Goal: Find specific page/section: Find specific page/section

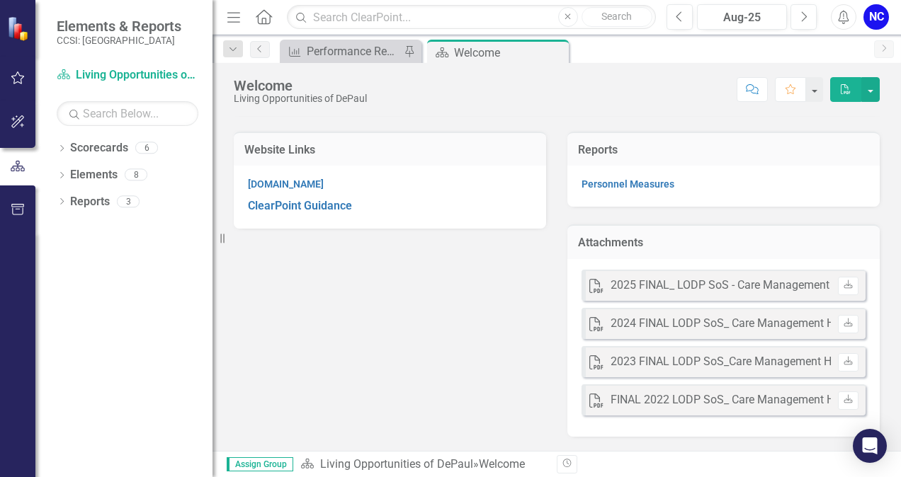
scroll to position [610, 0]
click at [98, 204] on link "Reports" at bounding box center [90, 202] width 40 height 16
click at [63, 202] on icon "Dropdown" at bounding box center [62, 203] width 10 height 8
click at [126, 228] on link "Scorecard Scorecards" at bounding box center [114, 227] width 77 height 16
click at [93, 234] on link "Scorecard Scorecards" at bounding box center [114, 227] width 77 height 16
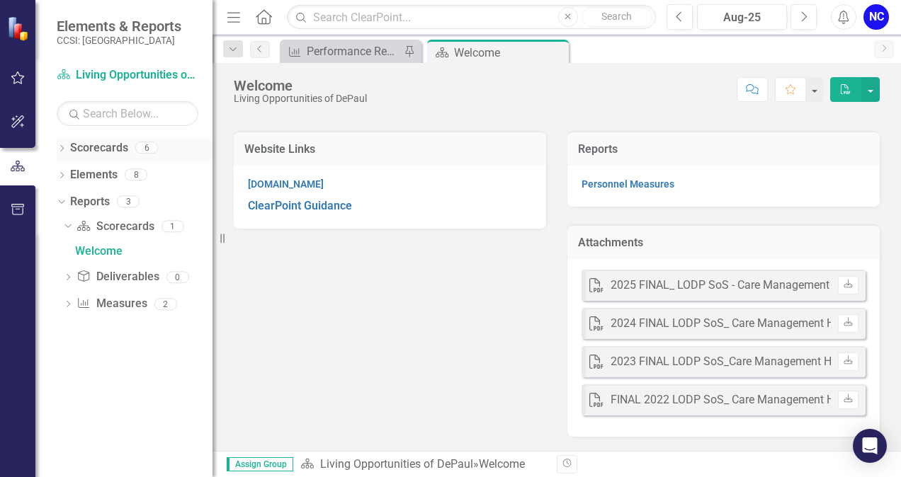
click at [91, 154] on link "Scorecards" at bounding box center [99, 148] width 58 height 16
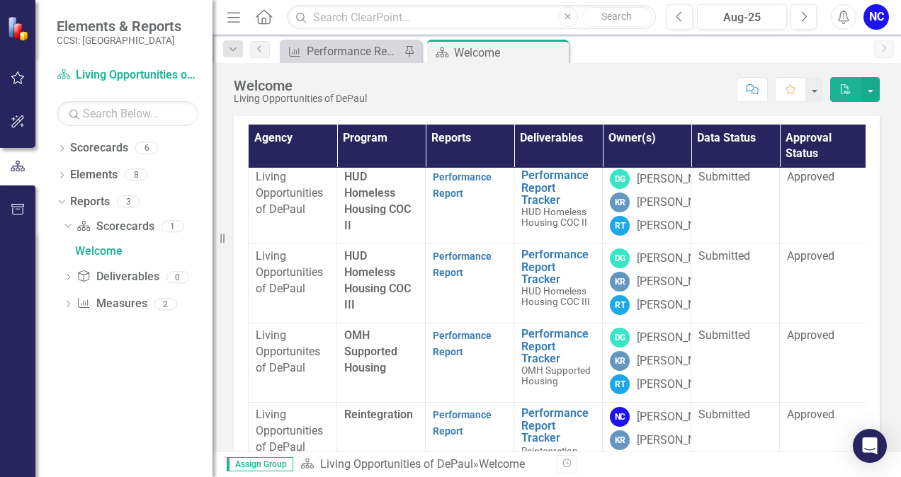
scroll to position [326, 0]
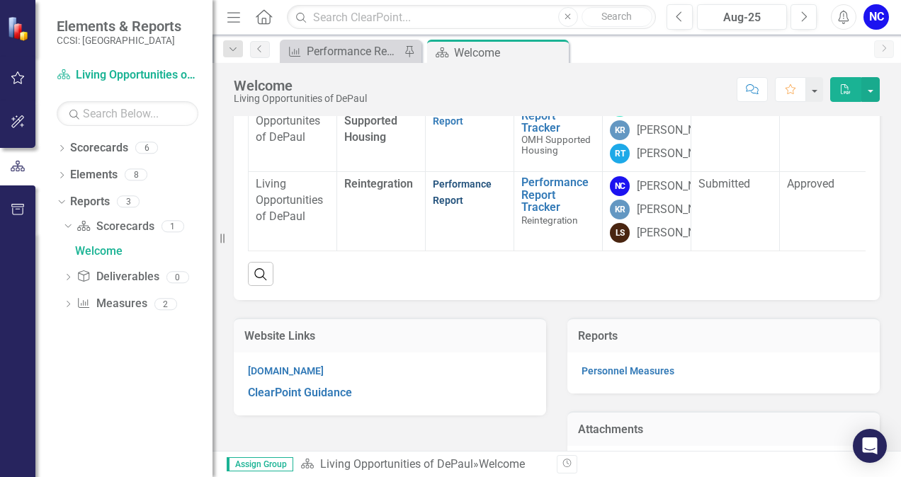
click at [462, 206] on link "Performance Report" at bounding box center [462, 192] width 59 height 28
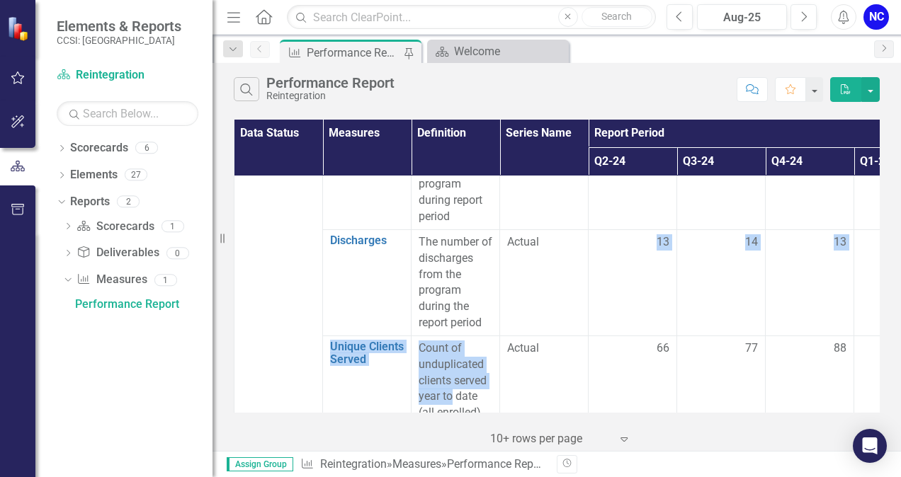
drag, startPoint x: 539, startPoint y: 402, endPoint x: 452, endPoint y: 399, distance: 87.1
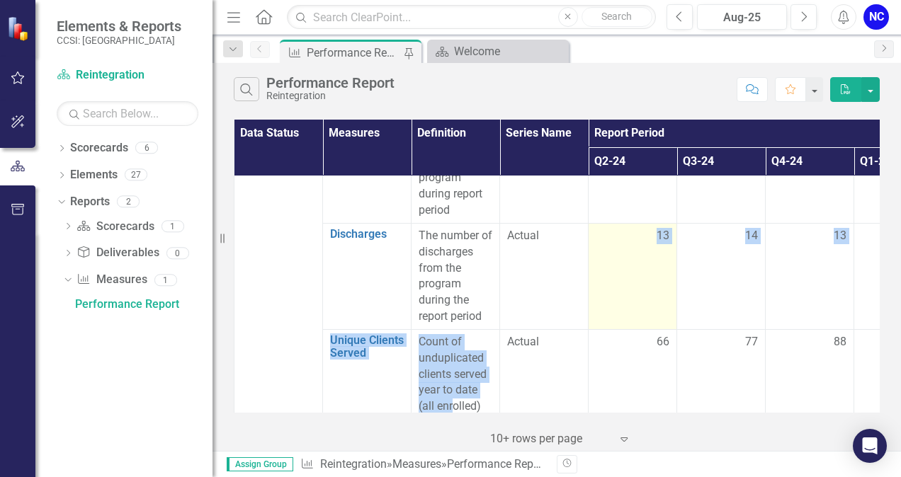
drag, startPoint x: 452, startPoint y: 399, endPoint x: 592, endPoint y: 265, distance: 193.8
click at [592, 265] on td "13" at bounding box center [632, 276] width 88 height 106
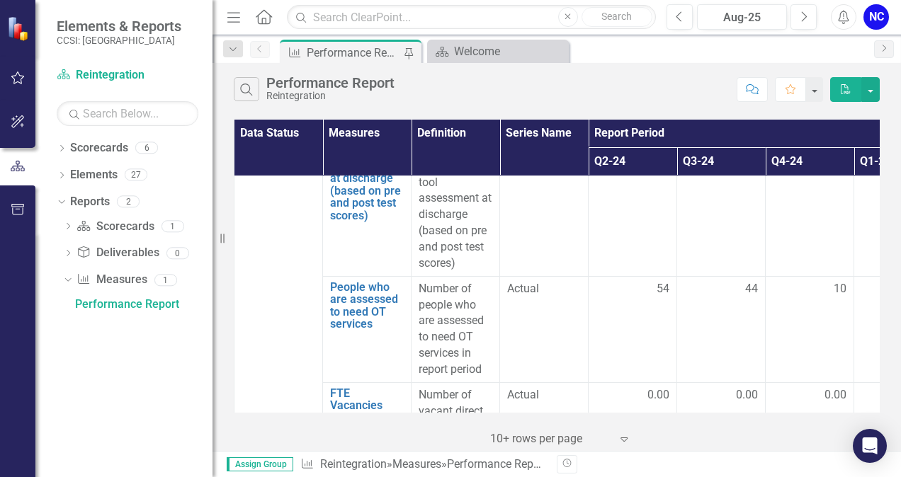
scroll to position [3567, 0]
